Goal: Transaction & Acquisition: Purchase product/service

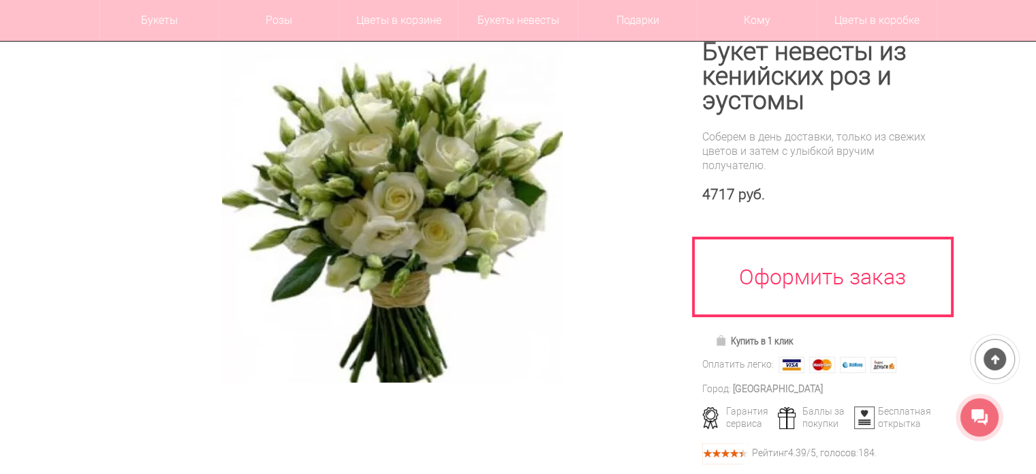
scroll to position [136, 0]
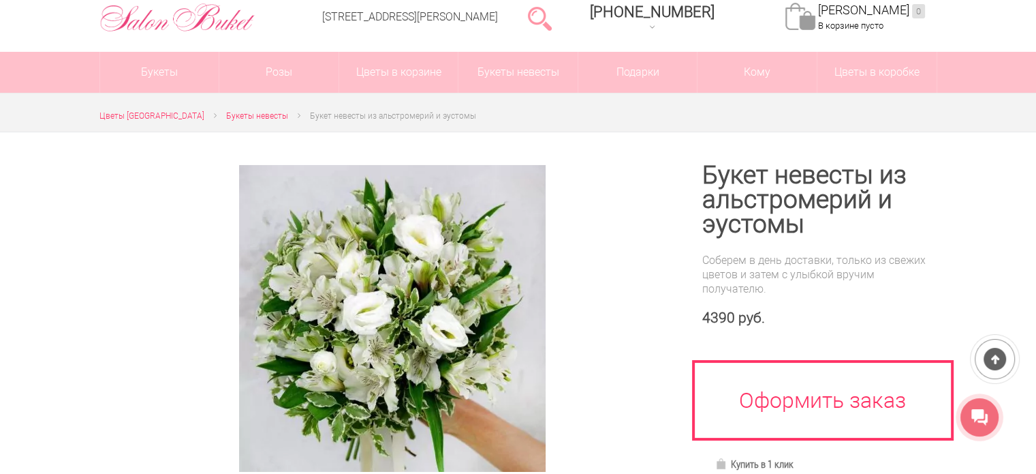
scroll to position [136, 0]
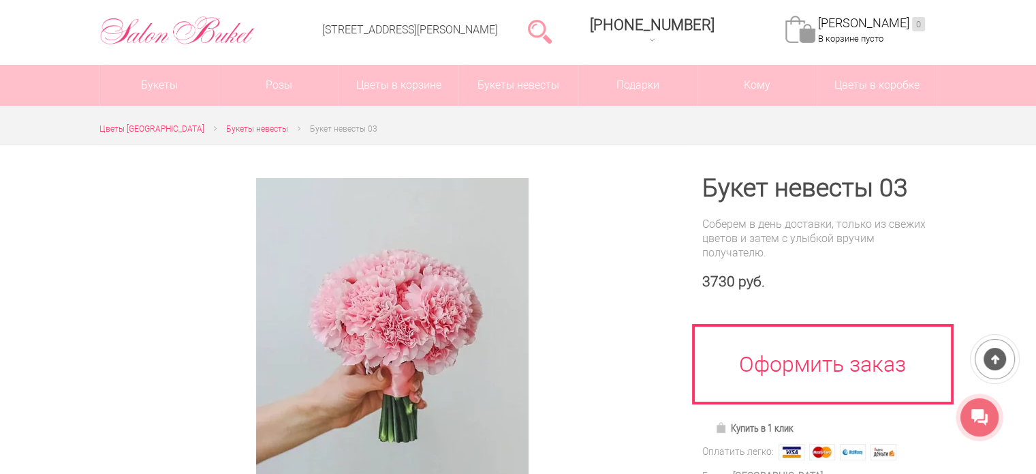
scroll to position [136, 0]
